Goal: Information Seeking & Learning: Understand process/instructions

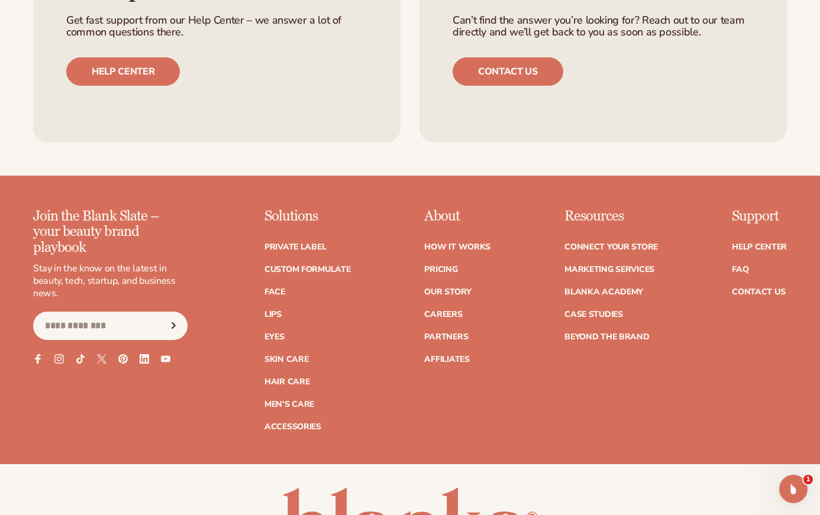
scroll to position [4329, 0]
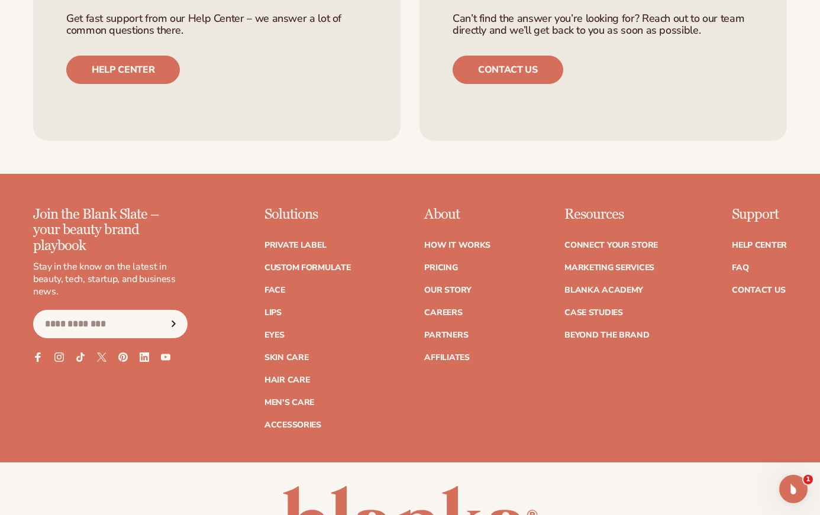
click at [464, 241] on link "How It Works" at bounding box center [457, 245] width 66 height 8
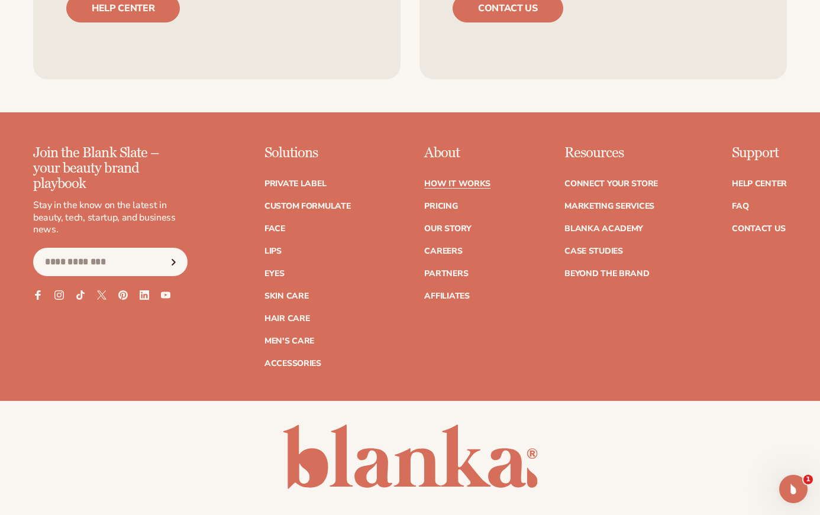
scroll to position [2366, 0]
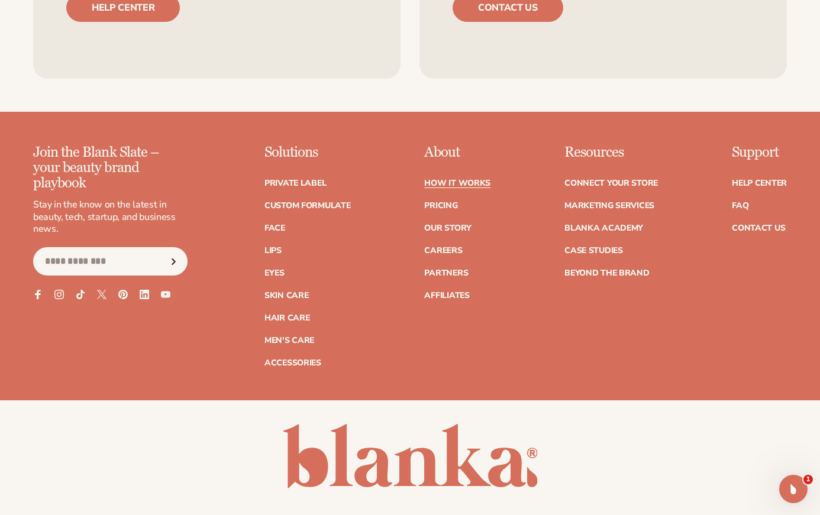
click at [735, 202] on link "FAQ" at bounding box center [739, 206] width 17 height 8
